Goal: Information Seeking & Learning: Learn about a topic

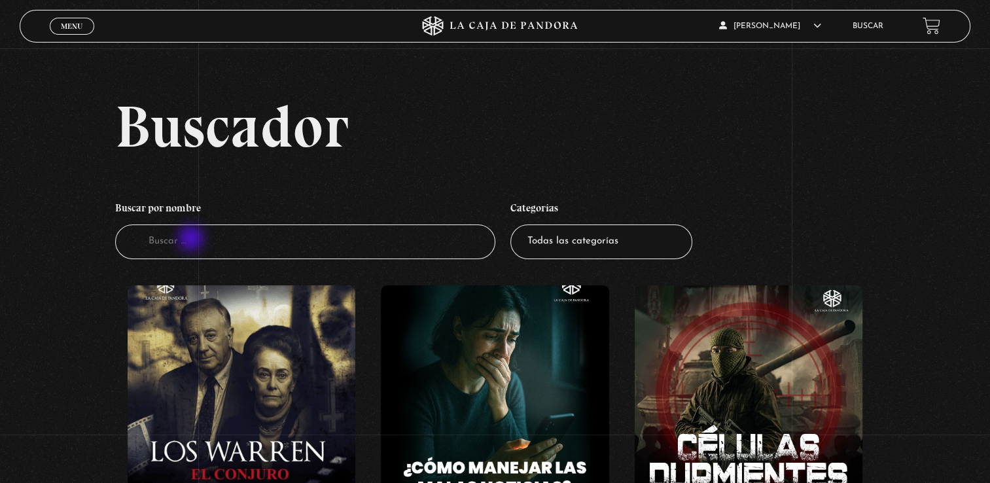
click at [192, 239] on input "Buscador" at bounding box center [305, 241] width 380 height 35
type input "w"
type input "el que conoce el plan"
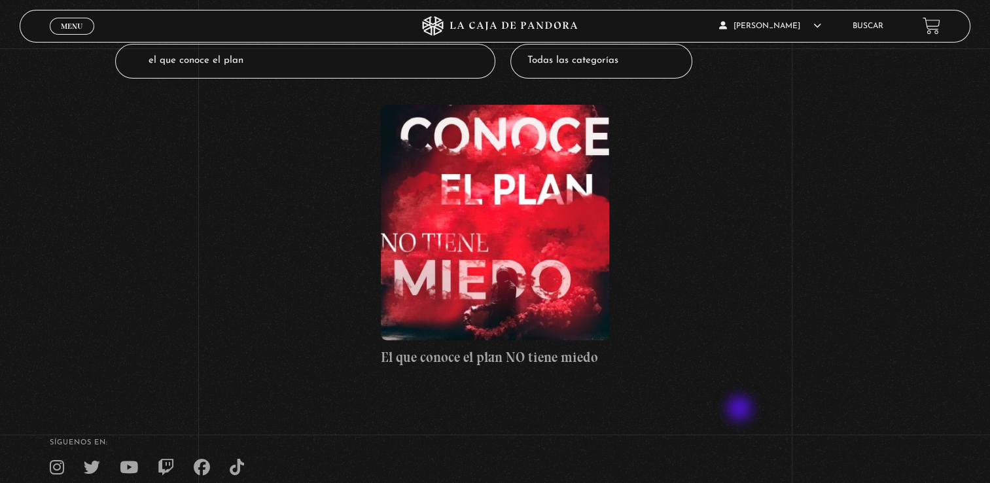
scroll to position [183, 0]
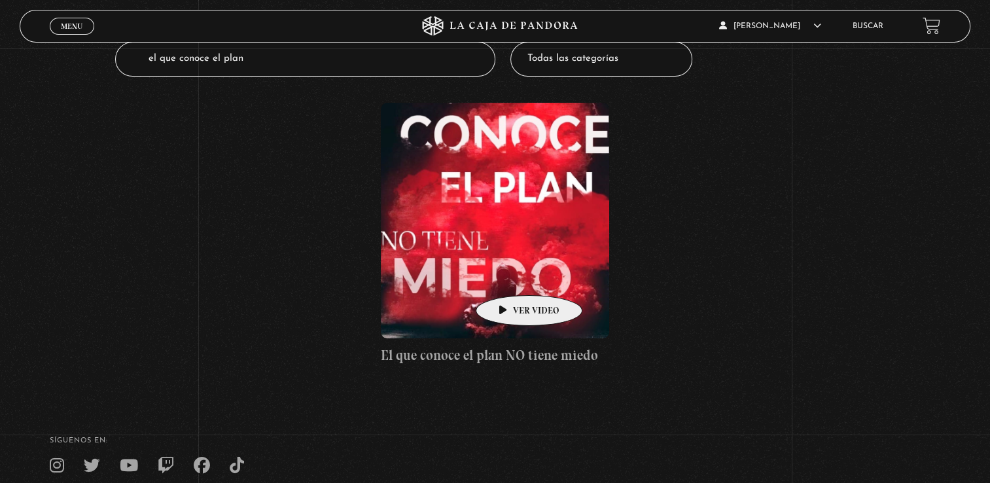
click at [508, 275] on figure at bounding box center [495, 221] width 228 height 236
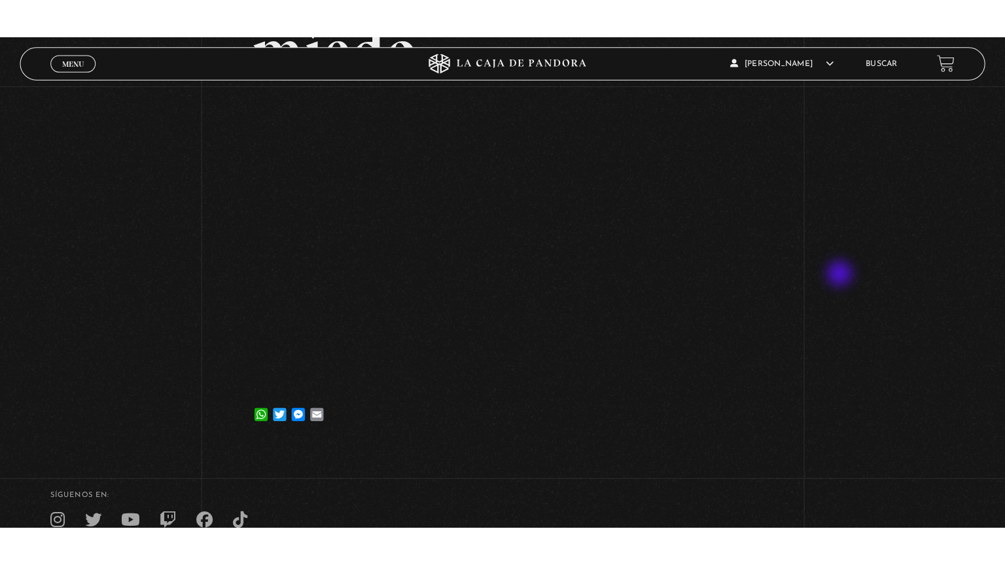
scroll to position [259, 0]
